Goal: Information Seeking & Learning: Learn about a topic

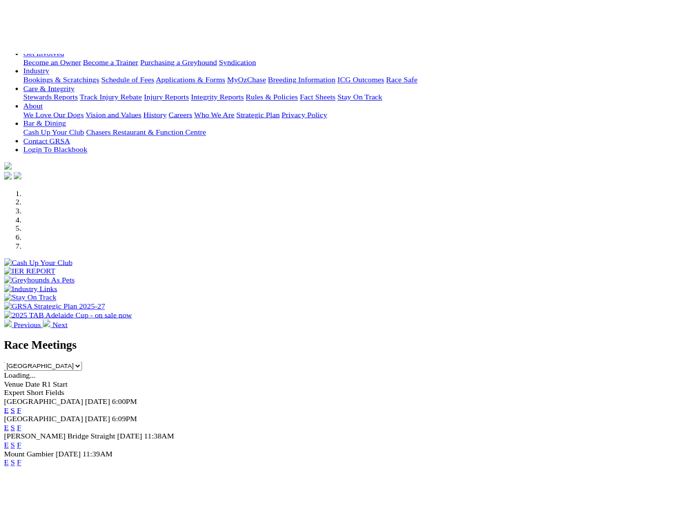
scroll to position [308, 0]
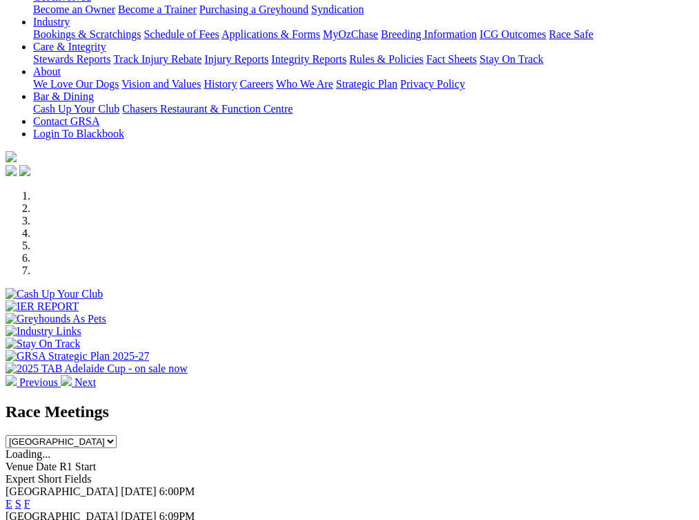
click at [30, 497] on link "F" at bounding box center [27, 503] width 6 height 12
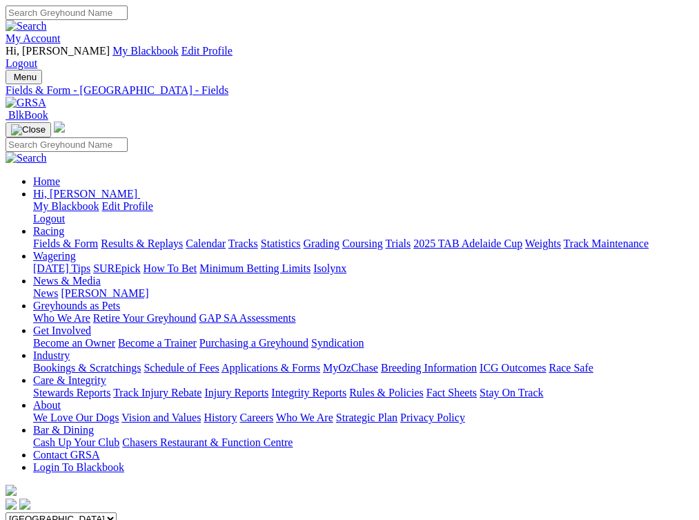
scroll to position [0, 8]
click at [63, 237] on link "Fields & Form" at bounding box center [65, 243] width 65 height 12
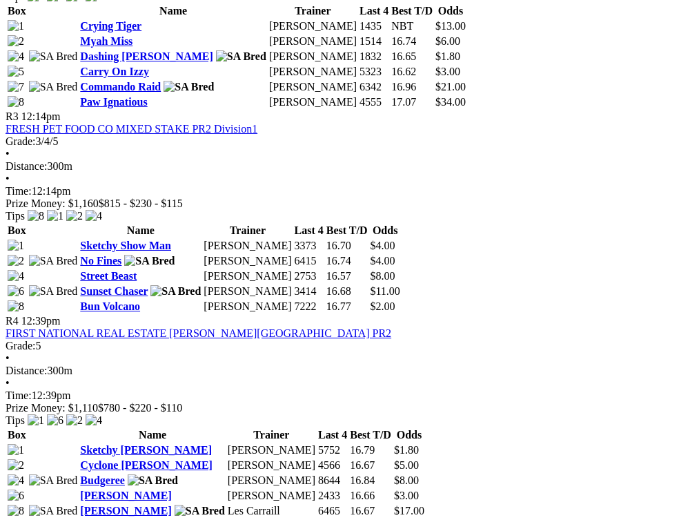
scroll to position [1100, 2]
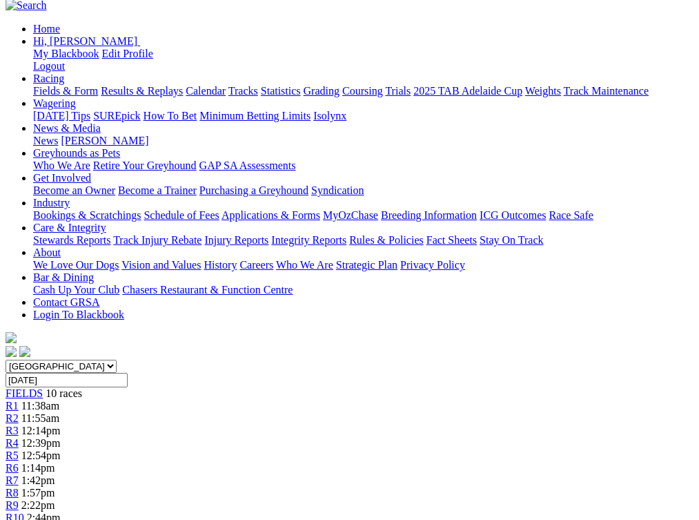
scroll to position [149, 1]
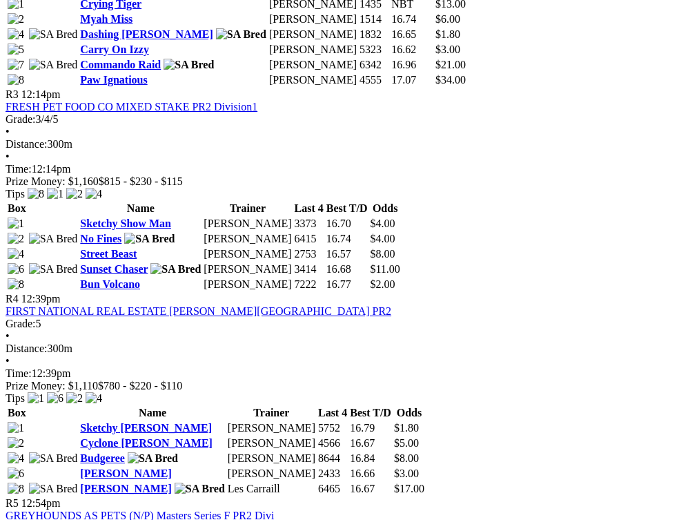
scroll to position [1121, 3]
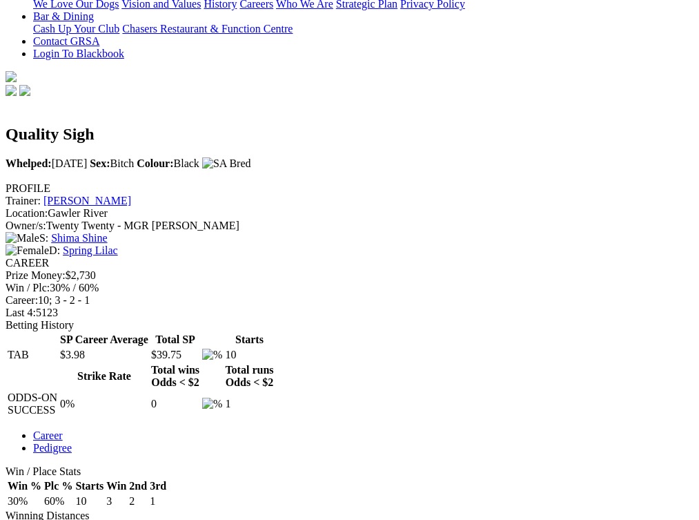
scroll to position [433, 2]
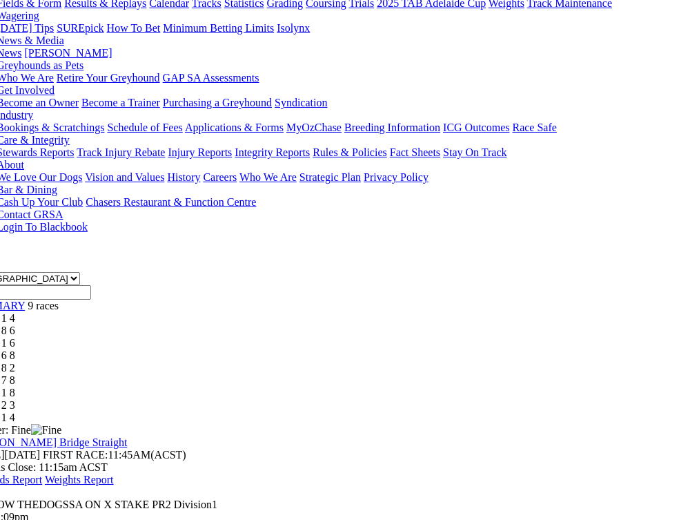
scroll to position [240, 34]
